Goal: Task Accomplishment & Management: Use online tool/utility

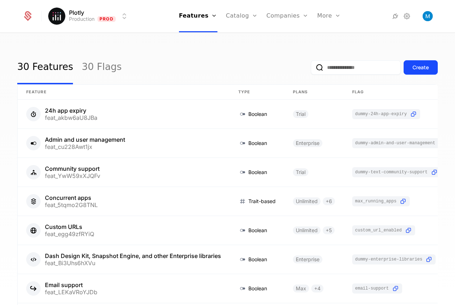
click at [286, 37] on link "Companies" at bounding box center [291, 35] width 33 height 6
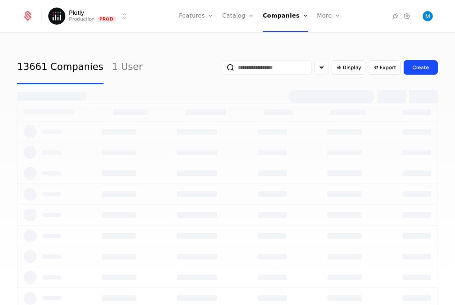
click at [237, 65] on input "email" at bounding box center [267, 67] width 90 height 14
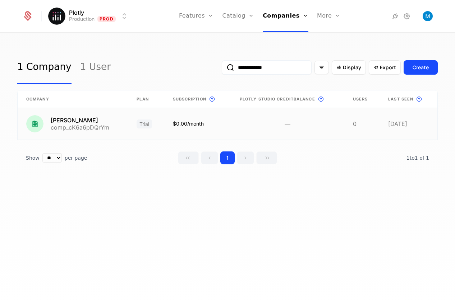
type input "**********"
click at [80, 119] on link at bounding box center [73, 124] width 110 height 32
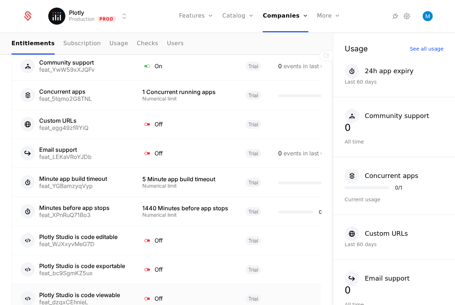
scroll to position [588, 0]
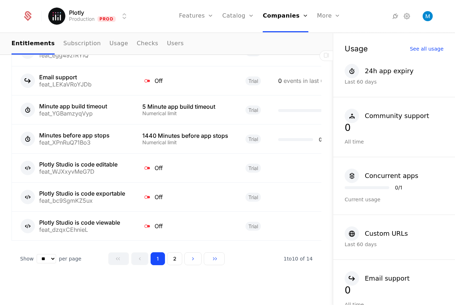
click at [177, 255] on button "2" at bounding box center [174, 258] width 15 height 13
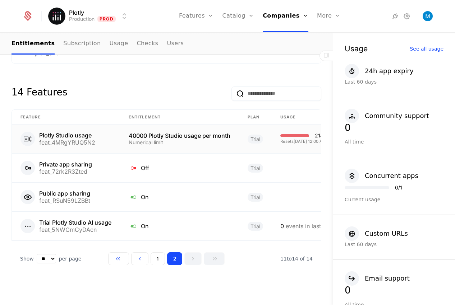
scroll to position [0, 46]
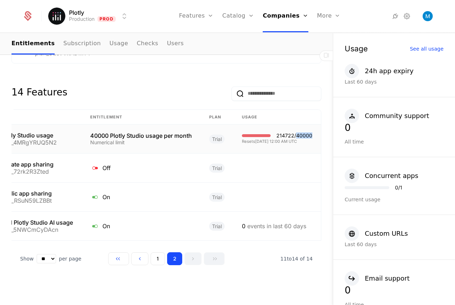
drag, startPoint x: 305, startPoint y: 130, endPoint x: 290, endPoint y: 131, distance: 15.1
click at [290, 133] on div "214722 / 40000" at bounding box center [294, 135] width 36 height 5
click at [280, 133] on div "214722 / 40000" at bounding box center [294, 135] width 36 height 5
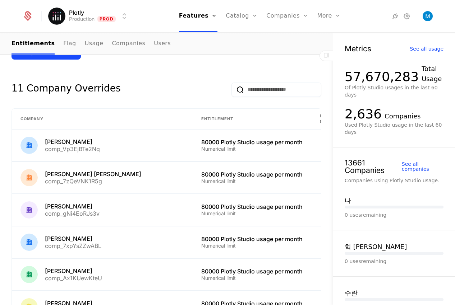
scroll to position [579, 0]
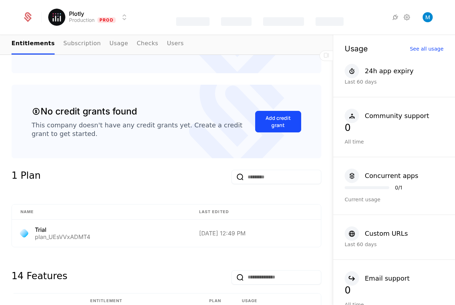
scroll to position [343, 0]
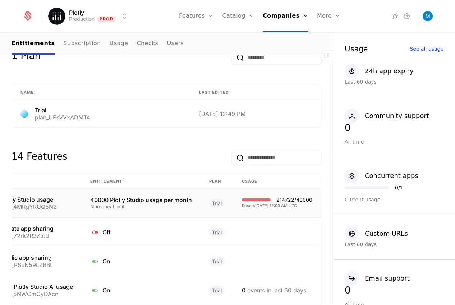
click at [274, 204] on div "Resets [DATE] 12:00 AM UTC" at bounding box center [277, 206] width 70 height 4
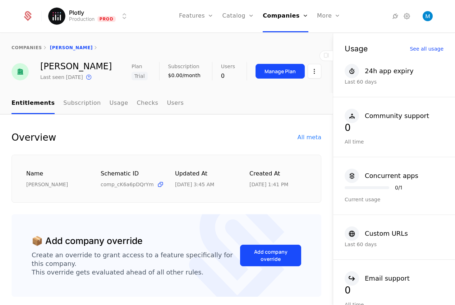
scroll to position [144, 0]
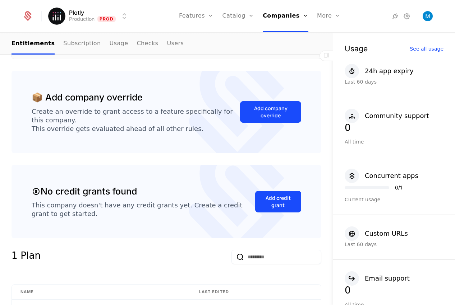
click at [271, 204] on div "Add credit grant" at bounding box center [278, 202] width 28 height 14
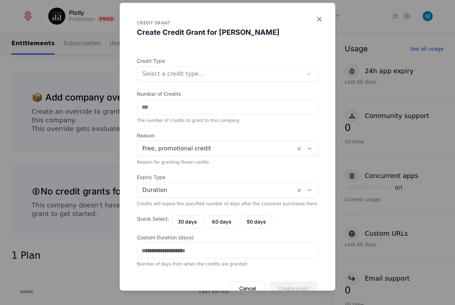
click at [176, 73] on div at bounding box center [219, 74] width 155 height 10
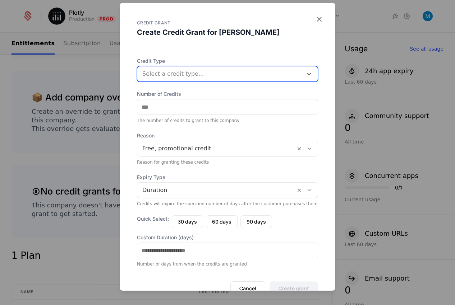
click at [176, 73] on div at bounding box center [219, 74] width 155 height 10
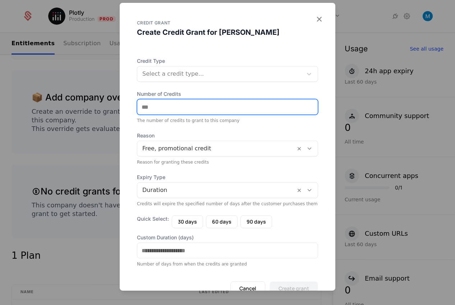
click at [153, 103] on input "Number of Credits" at bounding box center [227, 106] width 180 height 15
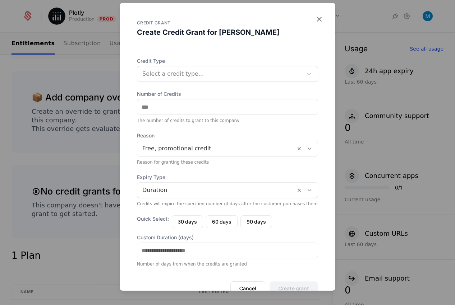
click at [162, 76] on div at bounding box center [219, 74] width 155 height 10
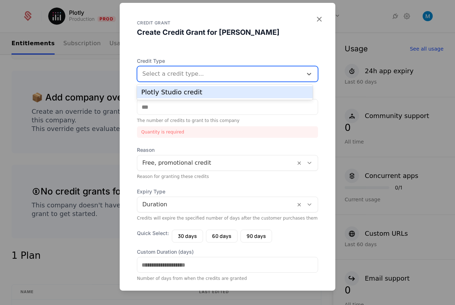
click at [162, 76] on div at bounding box center [219, 74] width 155 height 10
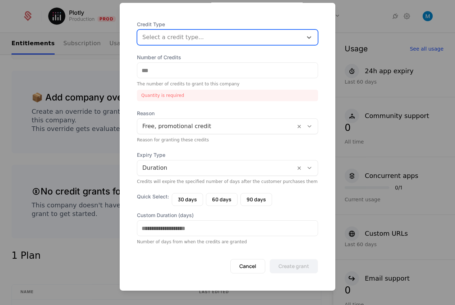
scroll to position [0, 0]
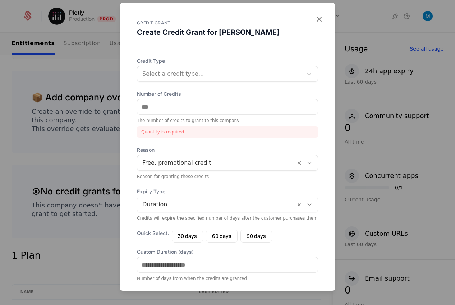
click at [102, 166] on div at bounding box center [227, 152] width 455 height 305
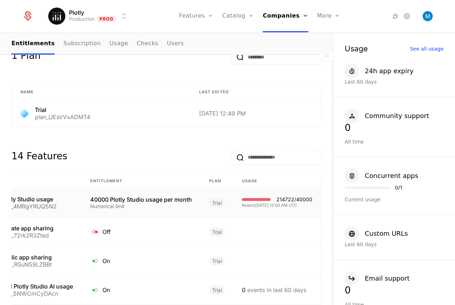
scroll to position [0, 46]
